Goal: Check status: Check status

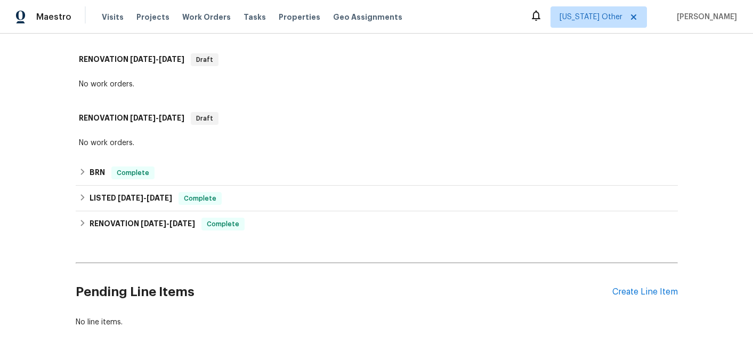
scroll to position [327, 0]
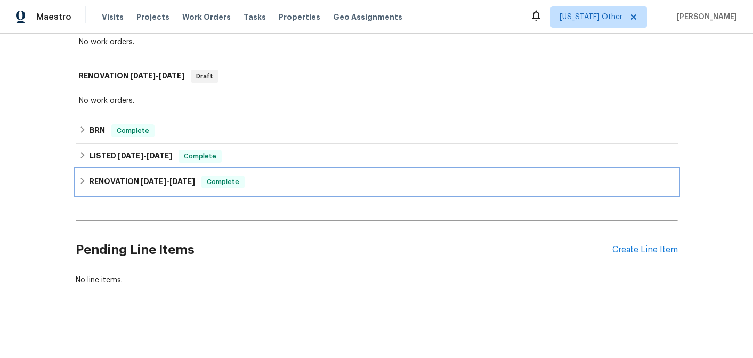
click at [81, 176] on div "RENOVATION [DATE] - [DATE] Complete" at bounding box center [377, 181] width 596 height 13
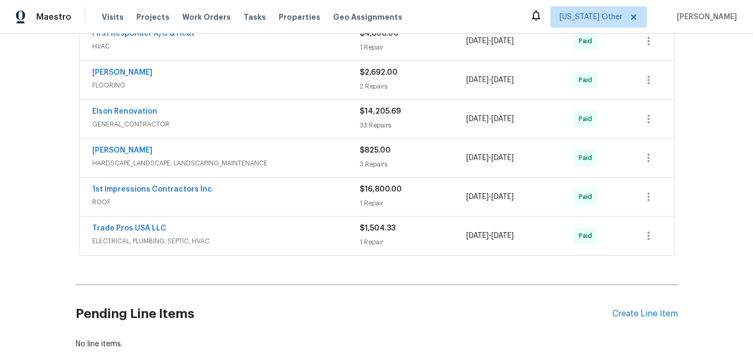
scroll to position [559, 0]
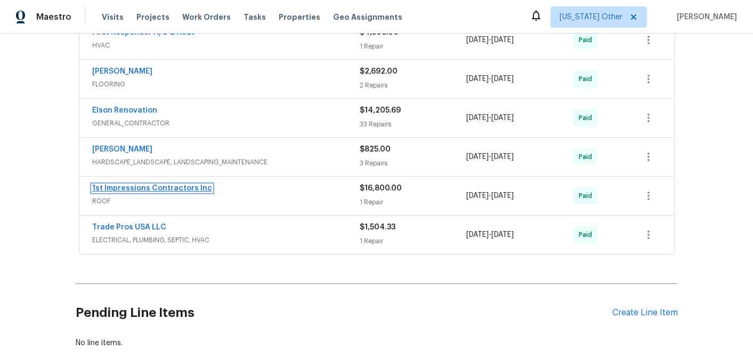
click at [136, 186] on link "1st Impressions Contractors Inc" at bounding box center [152, 187] width 120 height 7
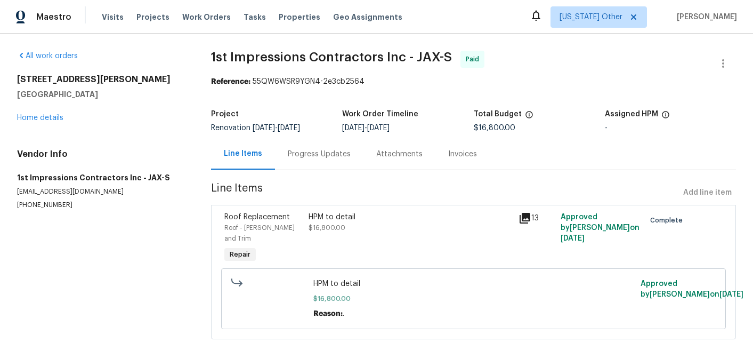
click at [521, 221] on icon at bounding box center [525, 218] width 13 height 13
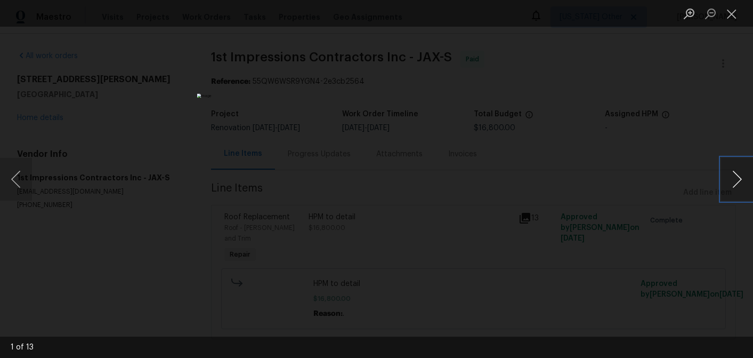
click at [742, 179] on button "Next image" at bounding box center [737, 179] width 32 height 43
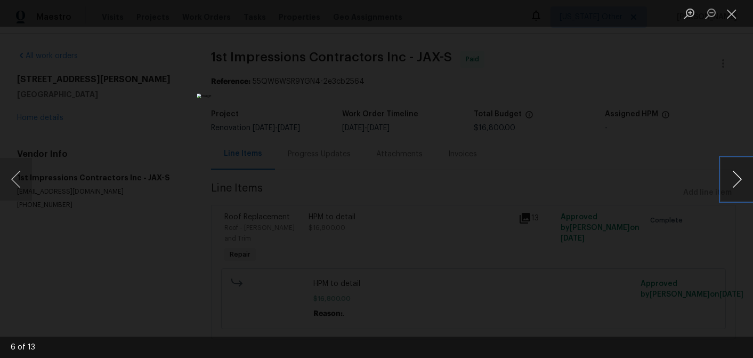
click at [742, 179] on button "Next image" at bounding box center [737, 179] width 32 height 43
click at [741, 179] on button "Next image" at bounding box center [737, 179] width 32 height 43
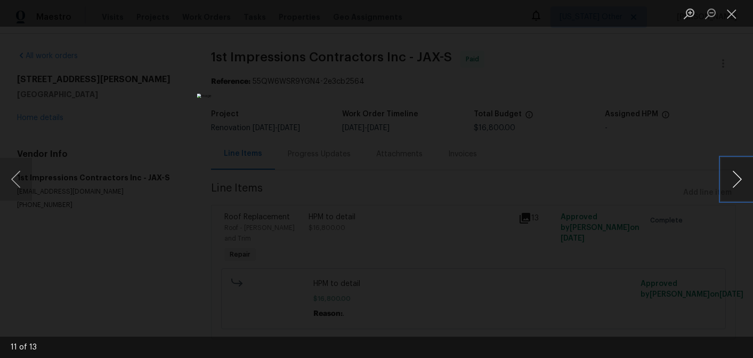
click at [740, 179] on button "Next image" at bounding box center [737, 179] width 32 height 43
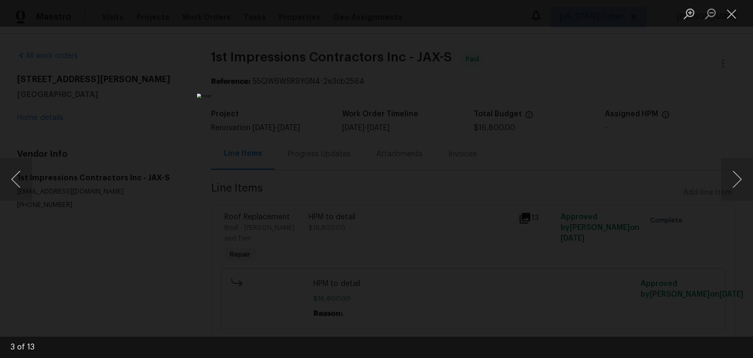
click at [599, 158] on div "Lightbox" at bounding box center [376, 179] width 753 height 358
